Goal: Find specific page/section

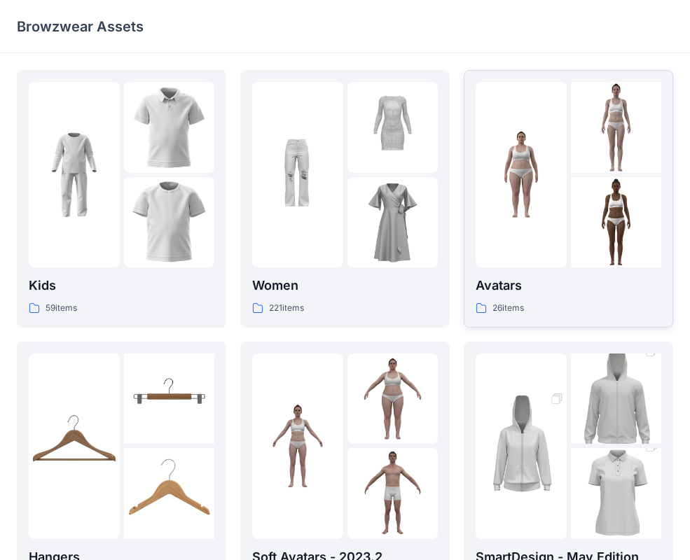
click at [557, 290] on p "Avatars" at bounding box center [568, 286] width 186 height 20
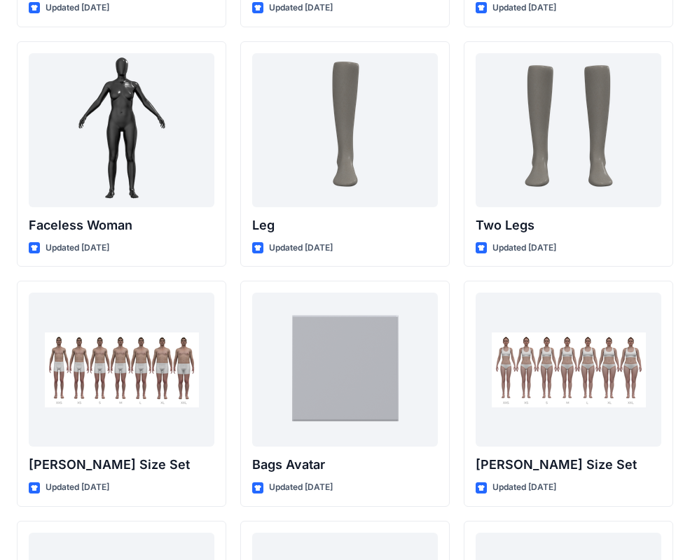
scroll to position [1233, 0]
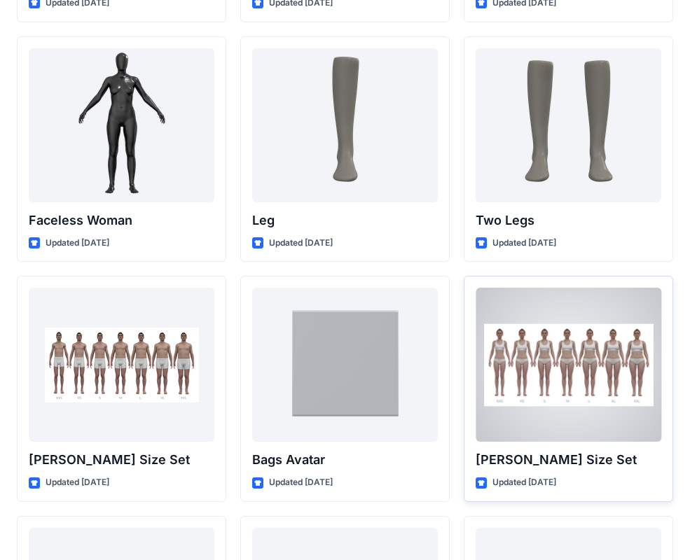
click at [592, 384] on div at bounding box center [568, 365] width 186 height 154
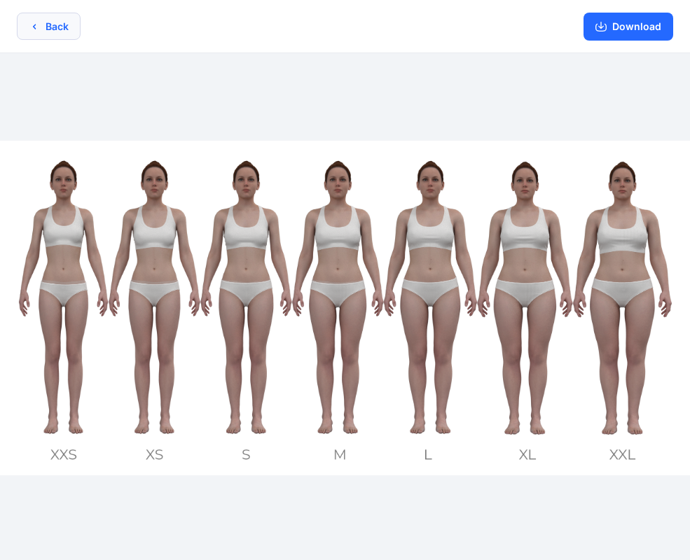
click at [31, 25] on icon "button" at bounding box center [34, 26] width 11 height 11
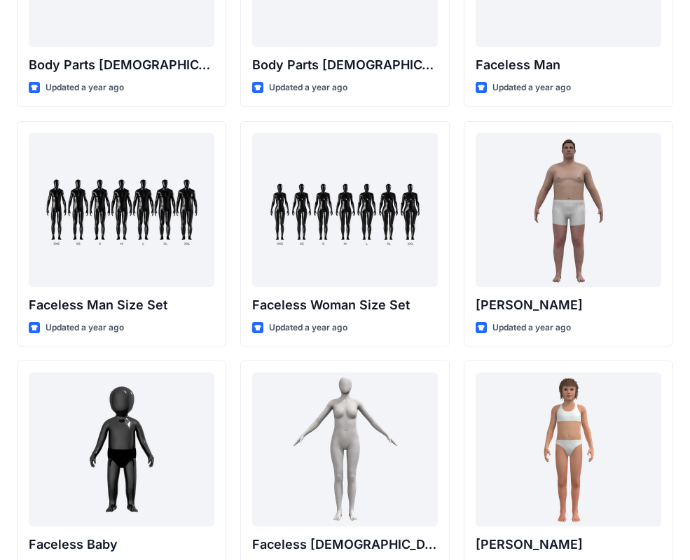
scroll to position [676, 0]
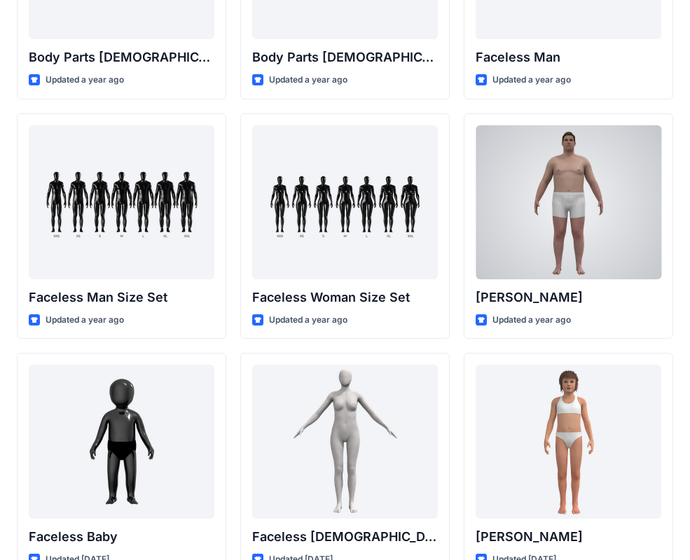
click at [568, 174] on div at bounding box center [568, 202] width 186 height 154
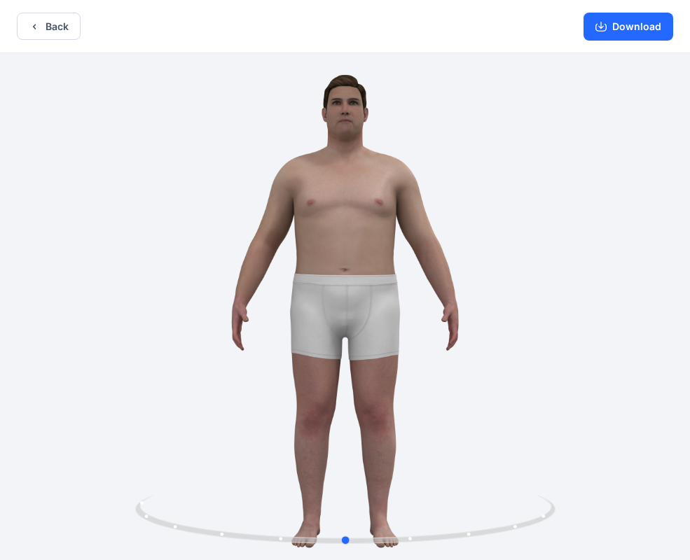
drag, startPoint x: 582, startPoint y: 393, endPoint x: 603, endPoint y: 376, distance: 27.9
click at [584, 393] on div at bounding box center [345, 308] width 690 height 510
click at [676, 354] on div at bounding box center [345, 308] width 690 height 510
click at [35, 28] on icon "button" at bounding box center [34, 26] width 11 height 11
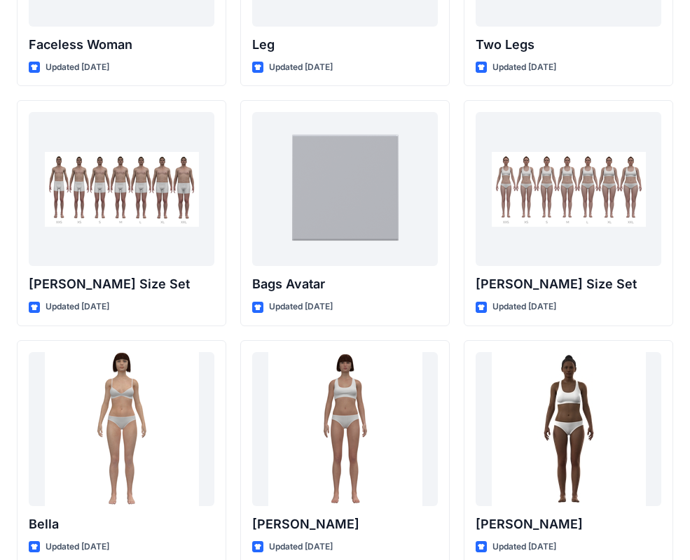
scroll to position [1428, 0]
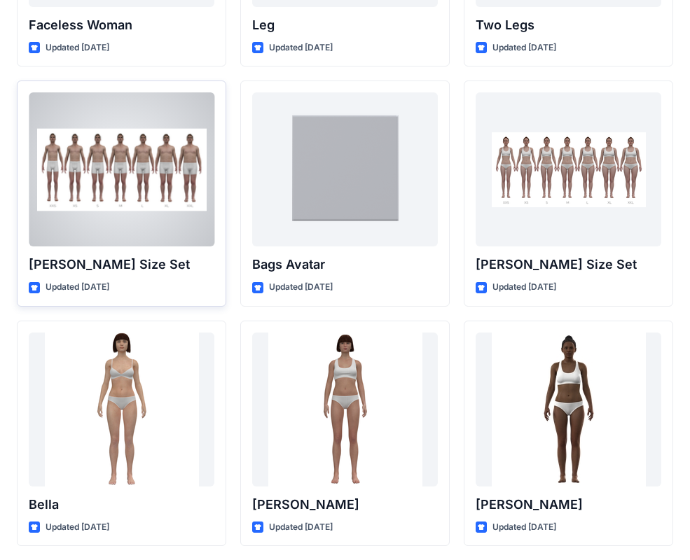
click at [164, 221] on div at bounding box center [122, 169] width 186 height 154
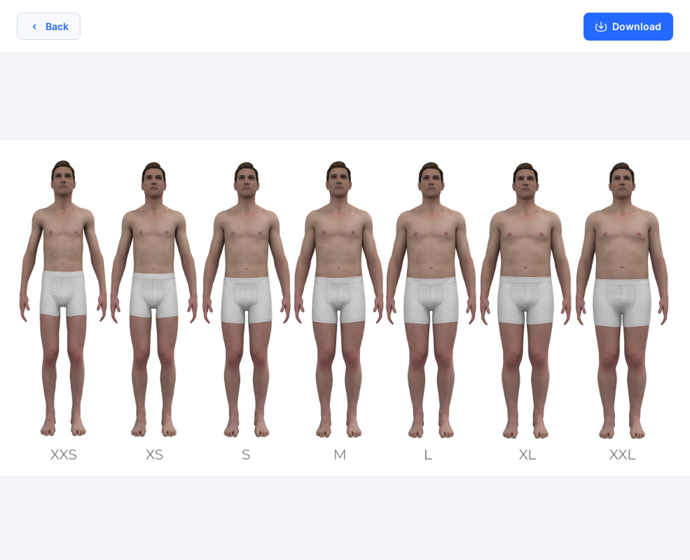
click at [34, 28] on icon "button" at bounding box center [34, 26] width 11 height 11
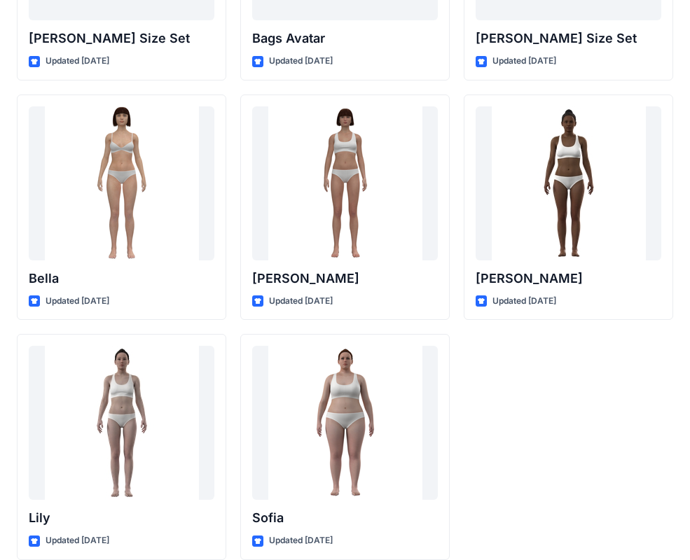
scroll to position [1671, 0]
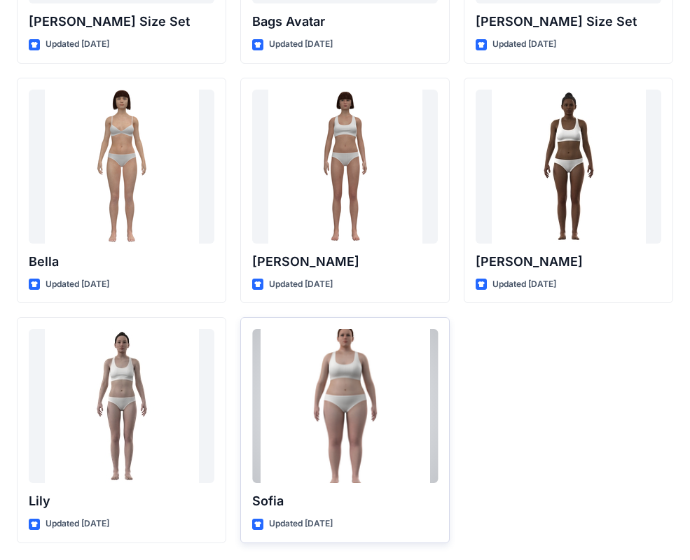
click at [357, 407] on div at bounding box center [345, 406] width 186 height 154
